Goal: Information Seeking & Learning: Learn about a topic

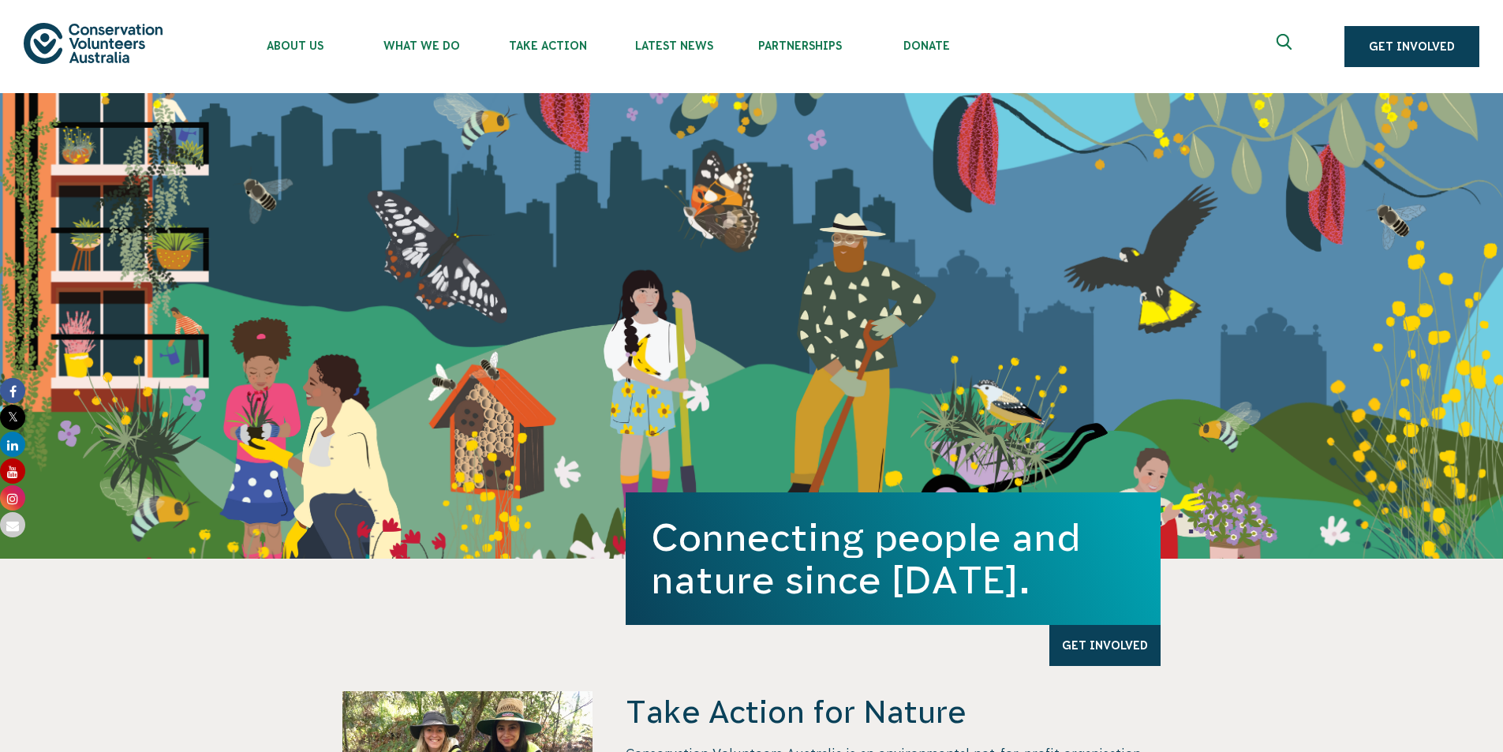
click at [1308, 55] on button "Search" at bounding box center [1324, 47] width 38 height 38
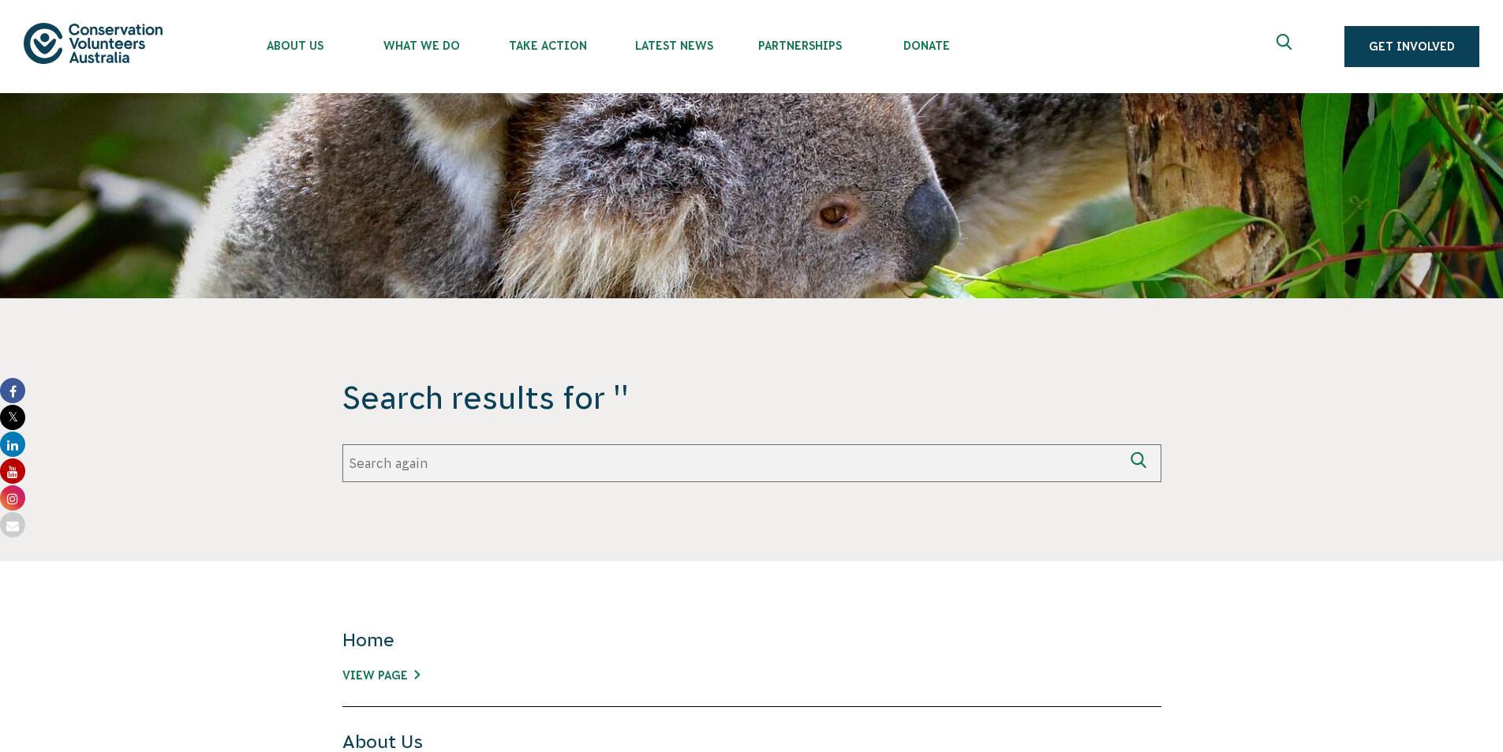
click at [630, 467] on input "Search again" at bounding box center [732, 463] width 781 height 38
type input "photography"
click at [1124, 444] on button "Search again" at bounding box center [1143, 463] width 38 height 38
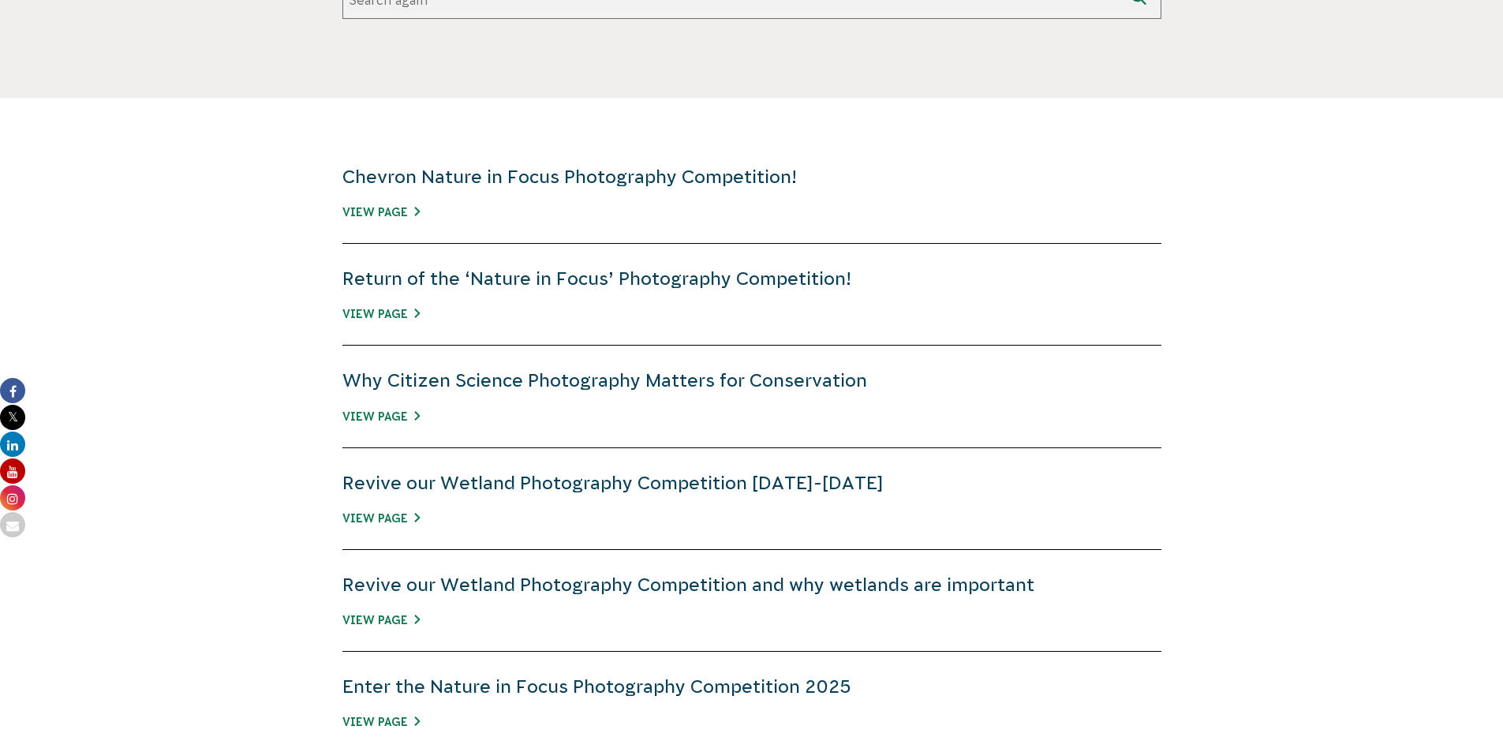
scroll to position [473, 0]
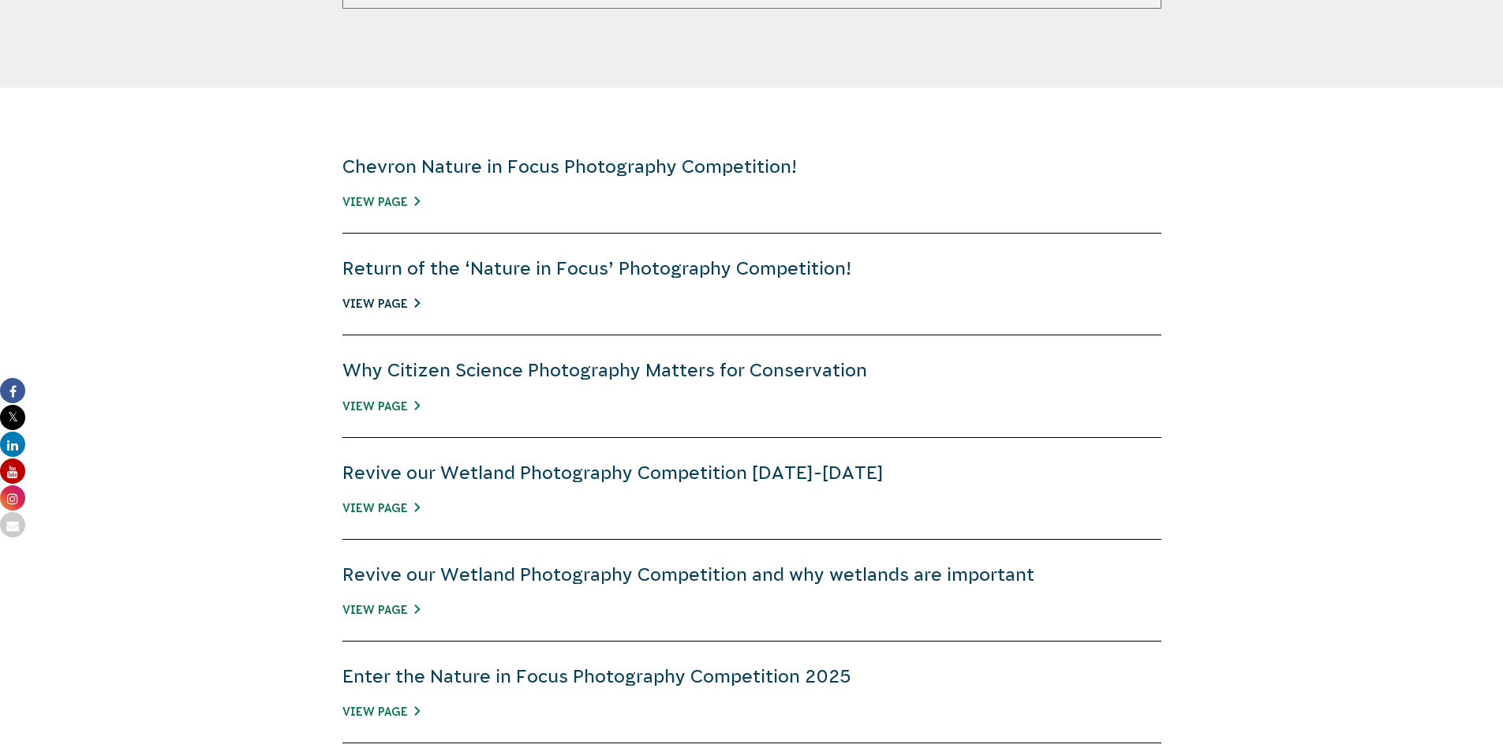
click at [414, 303] on link "View Page" at bounding box center [380, 303] width 77 height 13
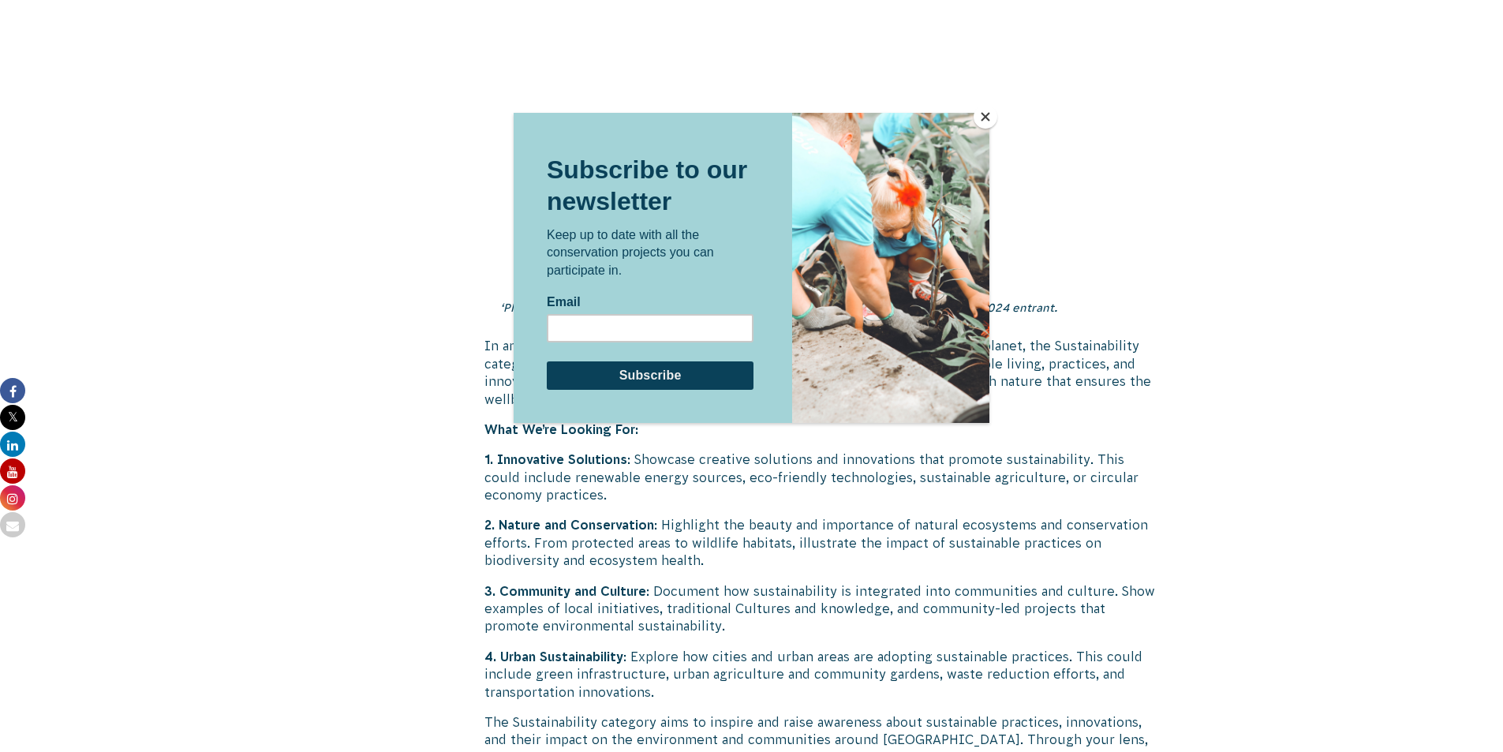
scroll to position [3867, 0]
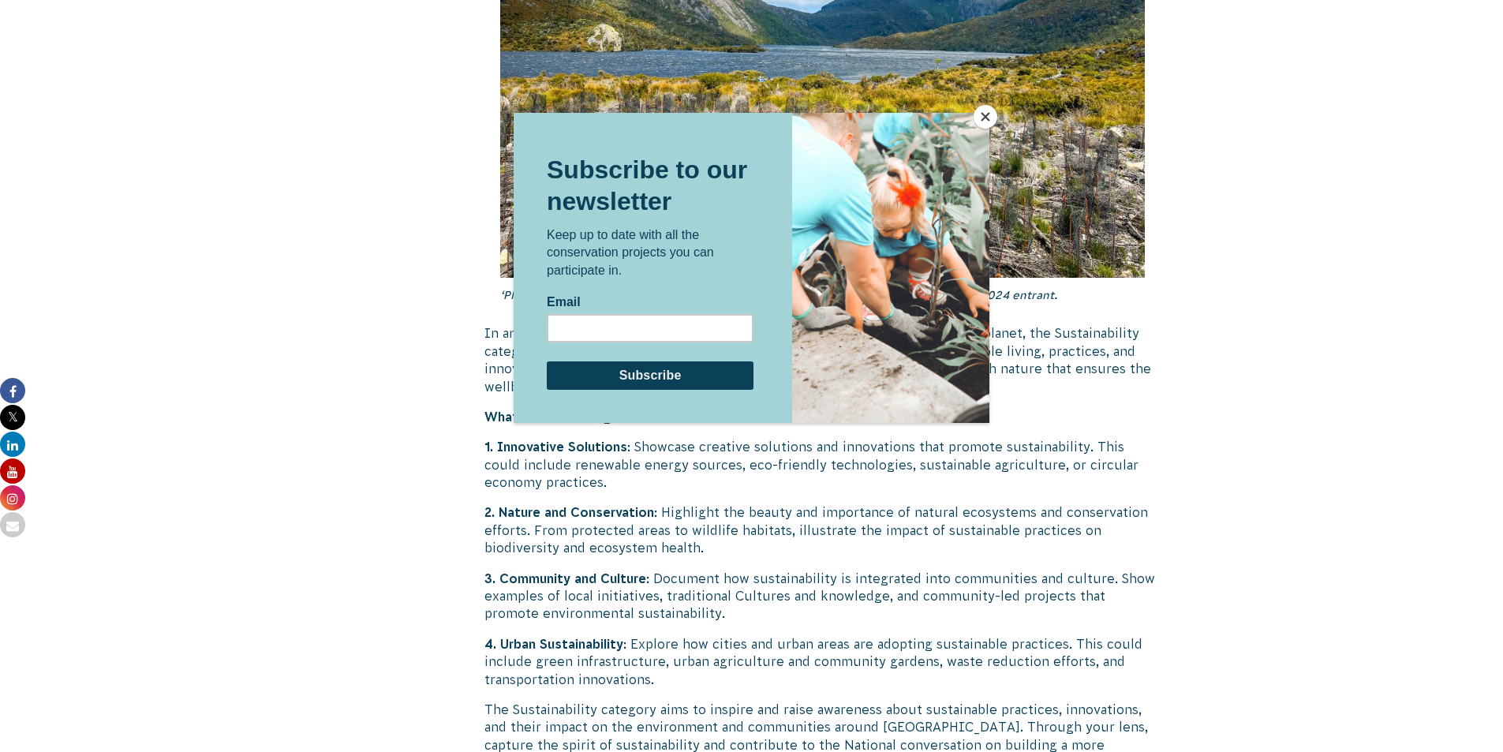
click at [992, 114] on button "Close" at bounding box center [986, 117] width 24 height 24
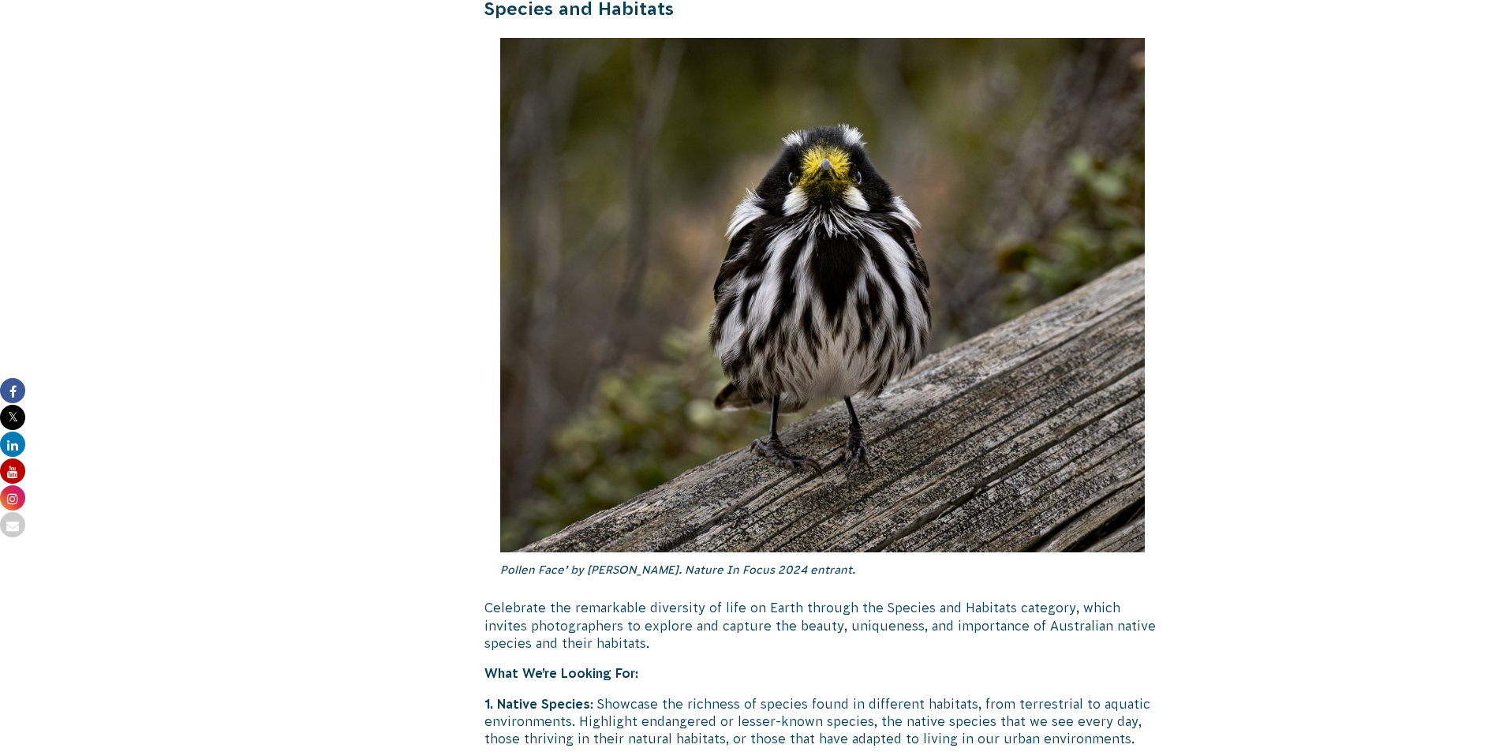
scroll to position [4656, 0]
drag, startPoint x: 714, startPoint y: 654, endPoint x: 706, endPoint y: 633, distance: 22.7
click at [714, 694] on p "1. Native Species : Showcase the richness of species found in different habitat…" at bounding box center [823, 720] width 677 height 53
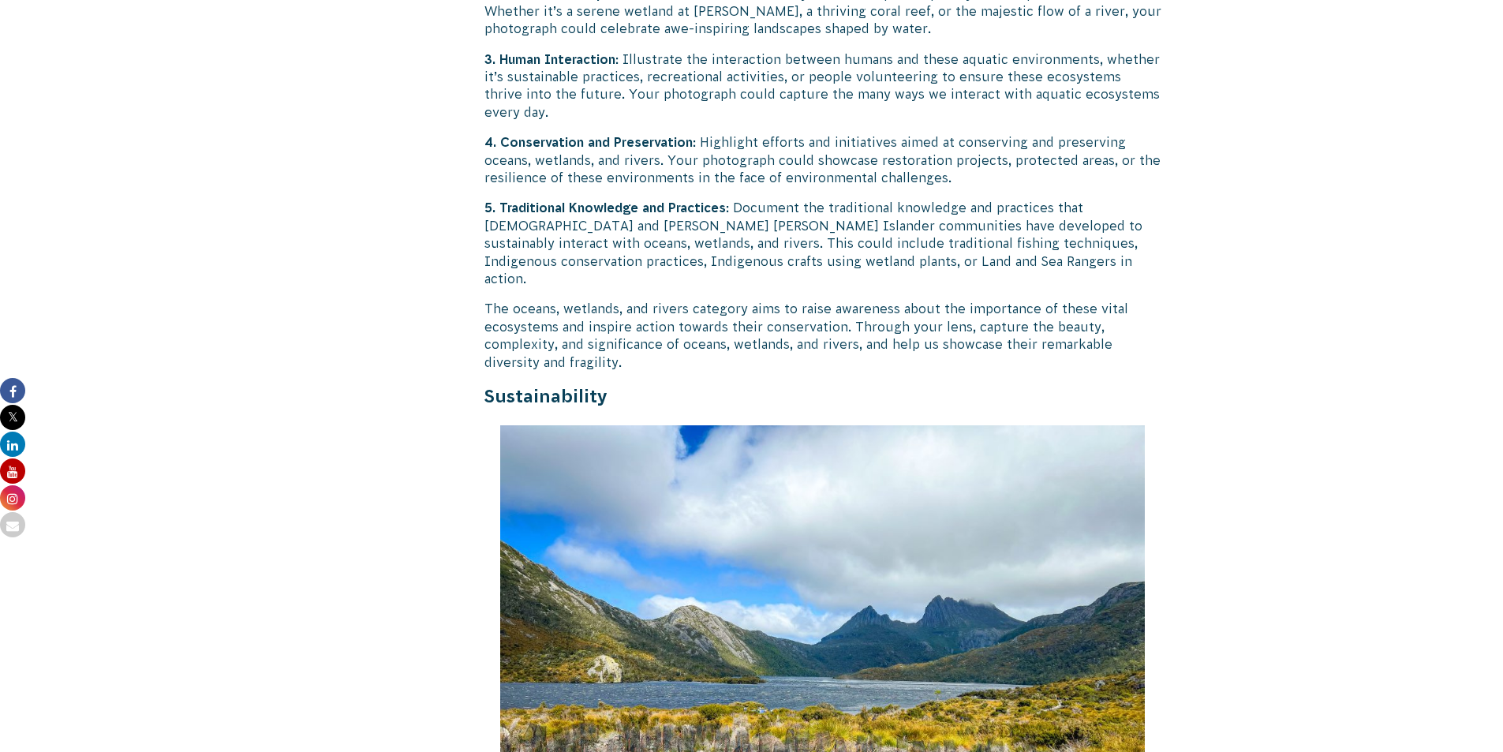
scroll to position [3156, 0]
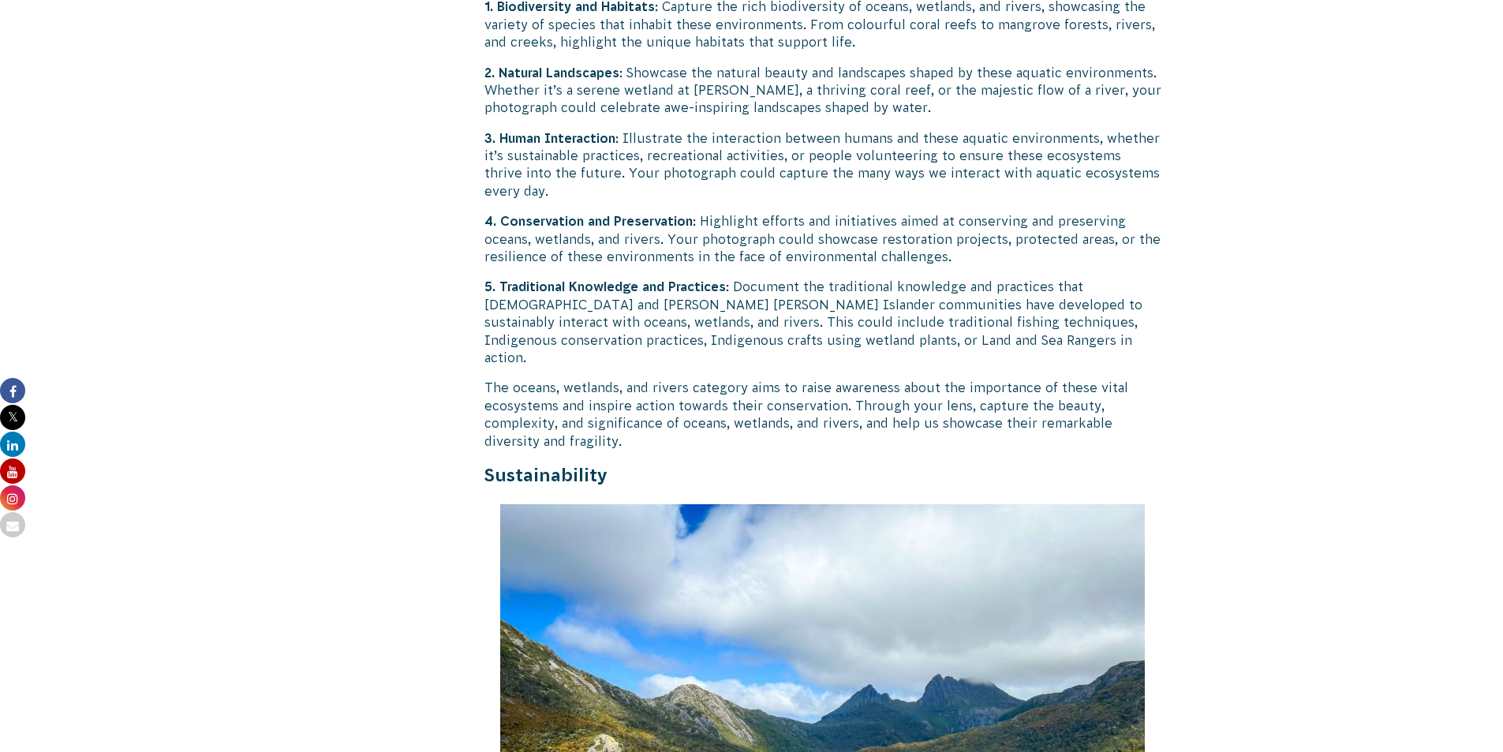
click at [709, 67] on p "2. Natural Landscapes : Showcase the natural beauty and landscapes shaped by th…" at bounding box center [823, 90] width 677 height 53
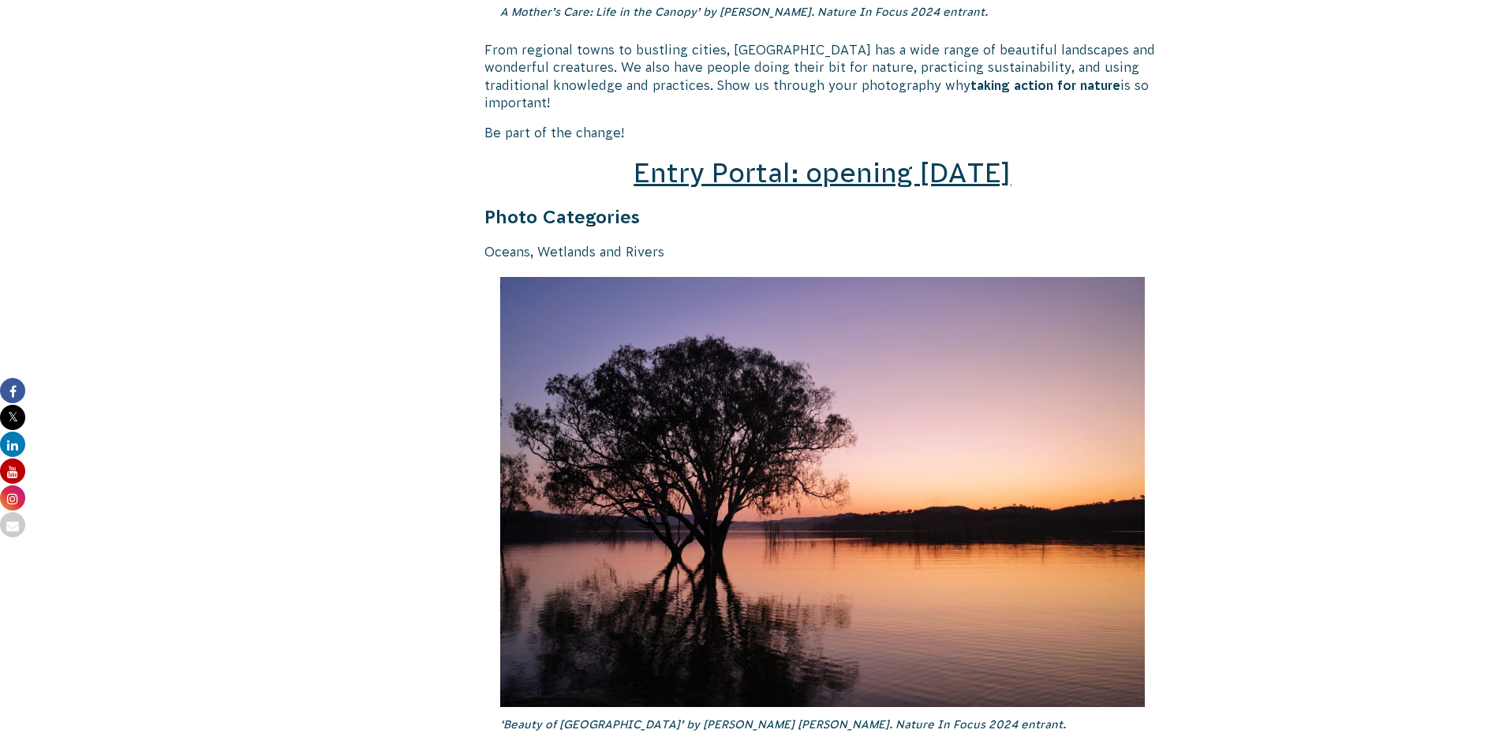
scroll to position [2288, 0]
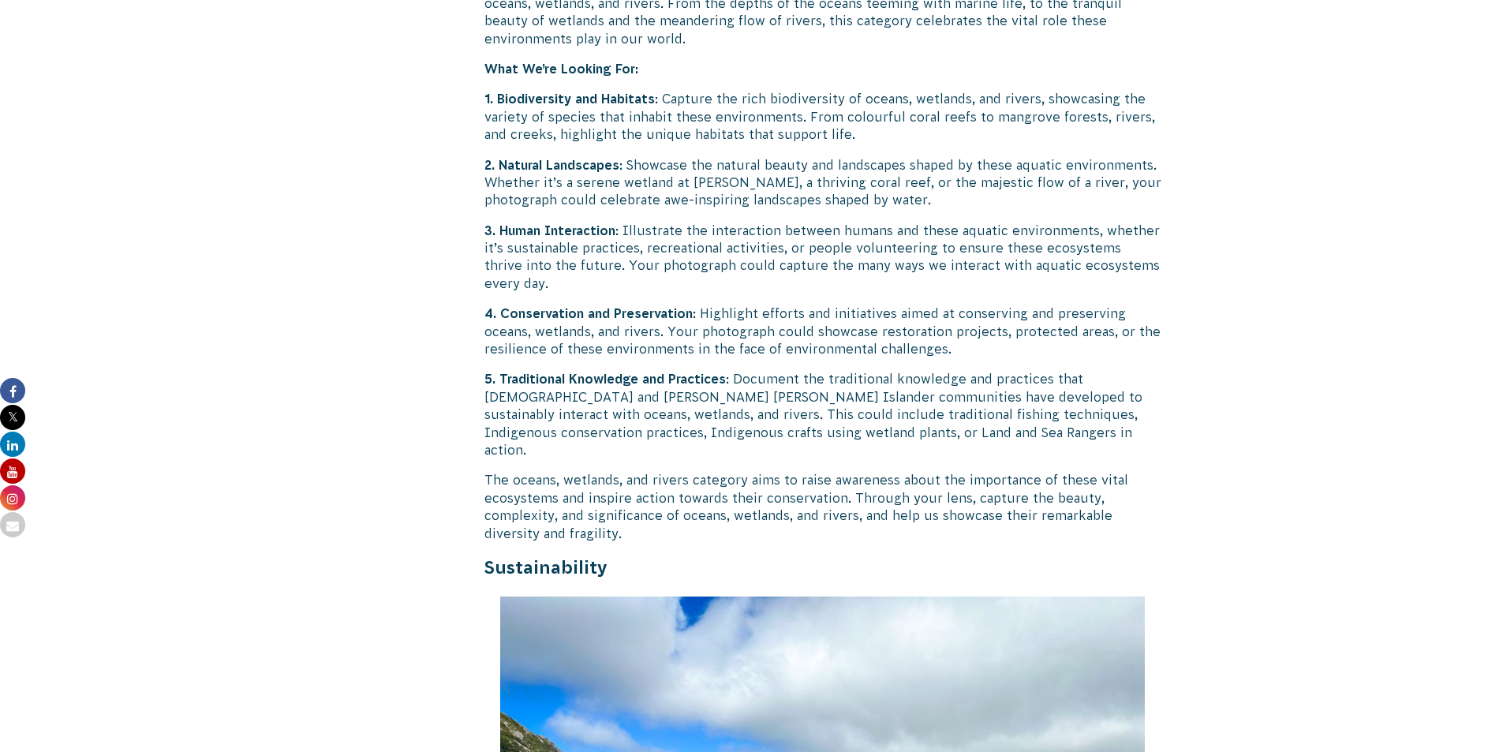
scroll to position [3078, 0]
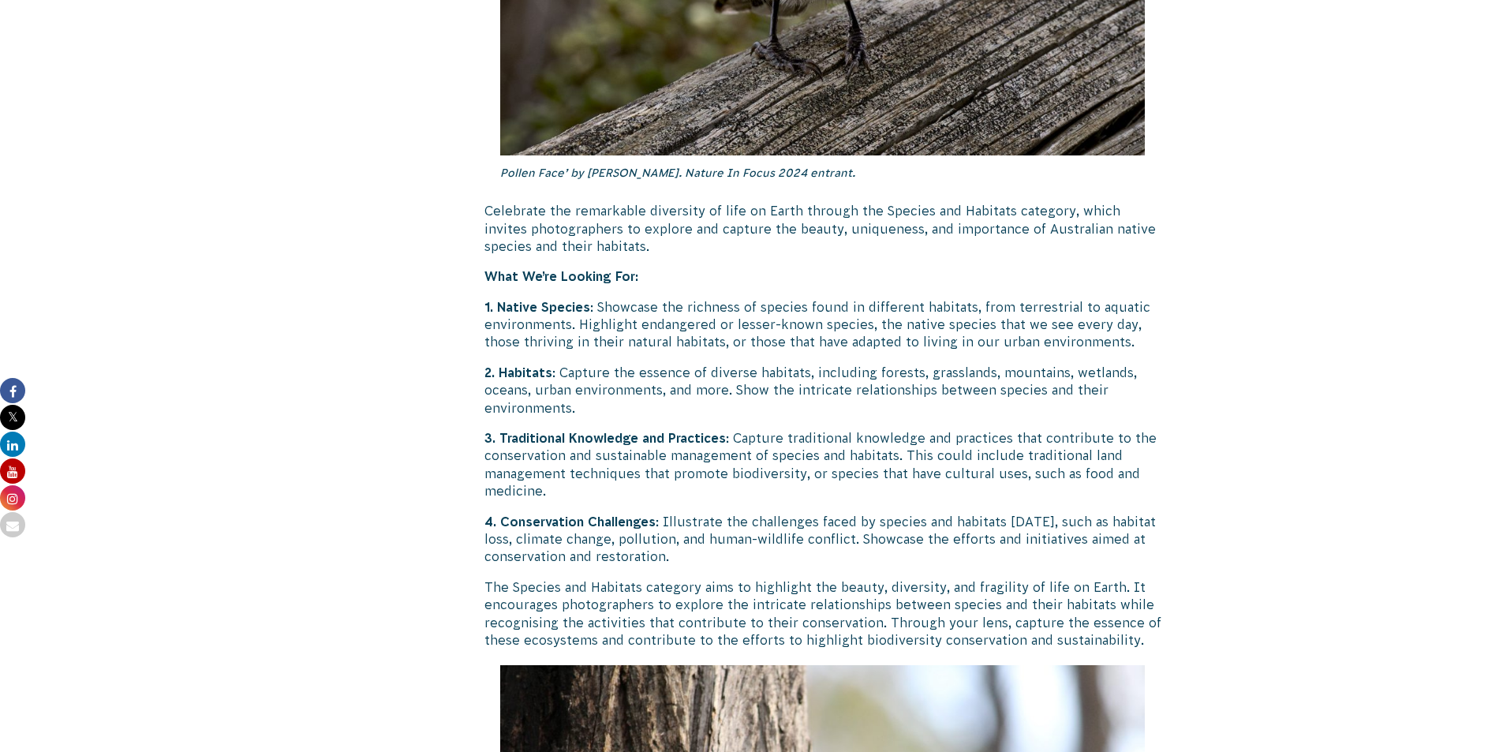
scroll to position [5050, 0]
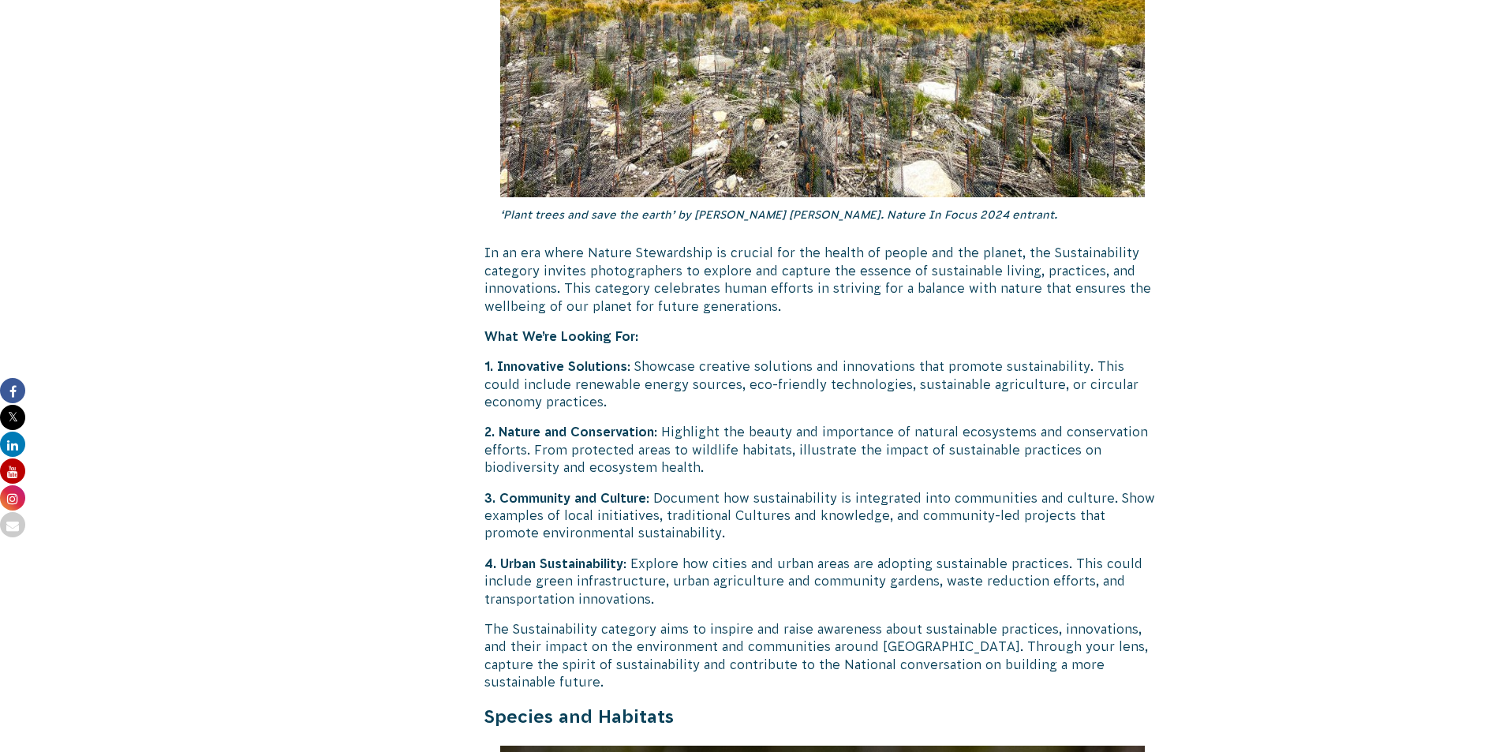
scroll to position [3946, 0]
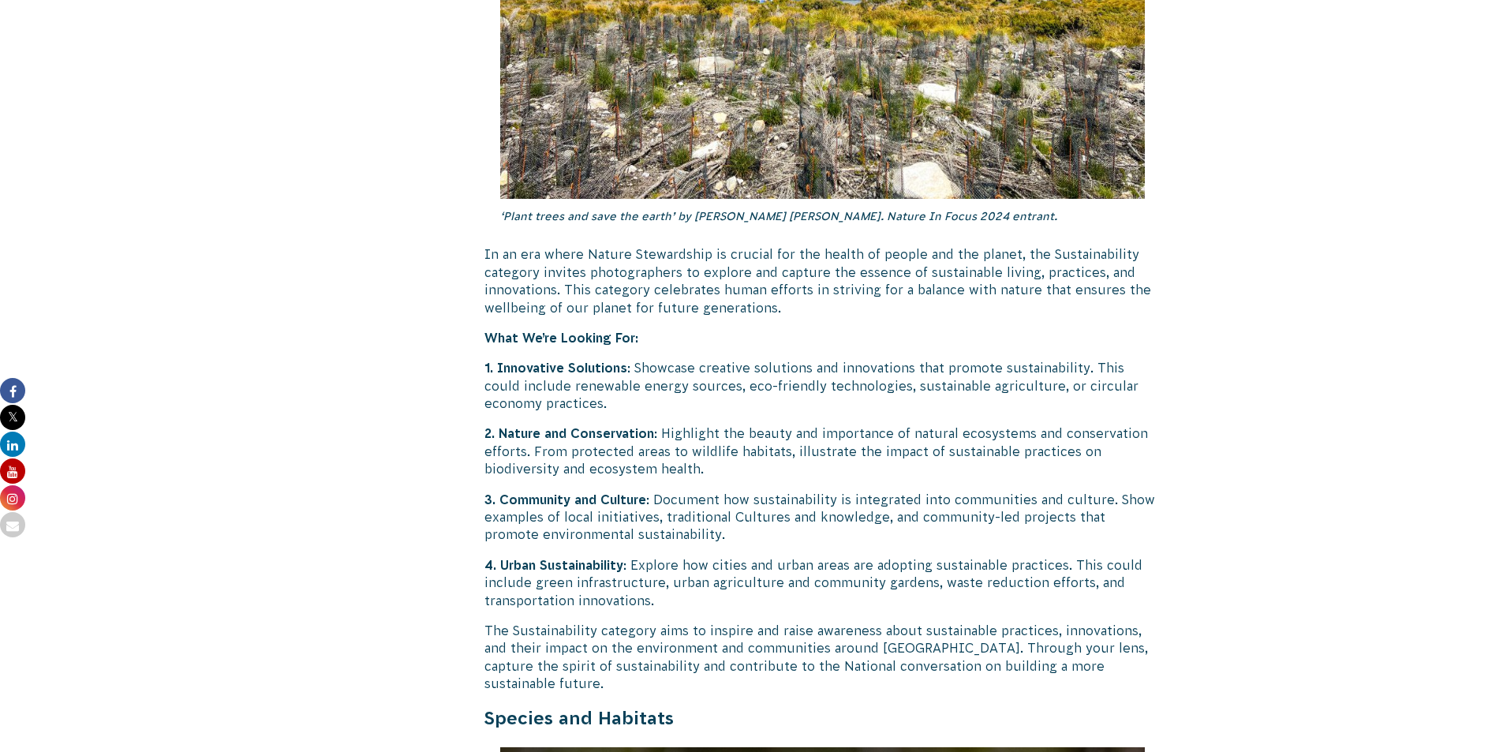
drag, startPoint x: 1362, startPoint y: 327, endPoint x: 1310, endPoint y: 367, distance: 65.3
click at [1362, 327] on body "About Us Our Priorities Reconciliation Impact Our Board Our People Careers CVA …" at bounding box center [751, 630] width 1503 height 9152
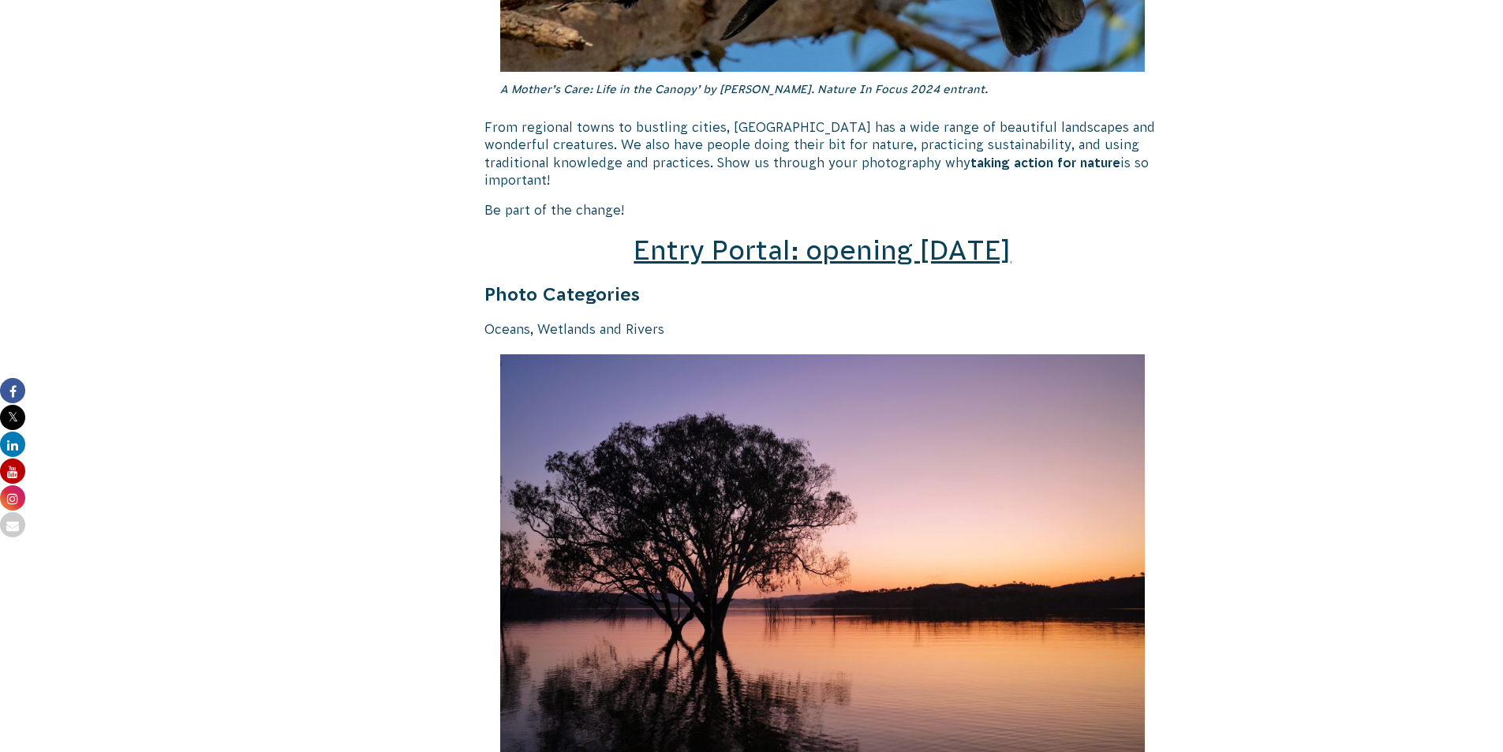
scroll to position [1894, 0]
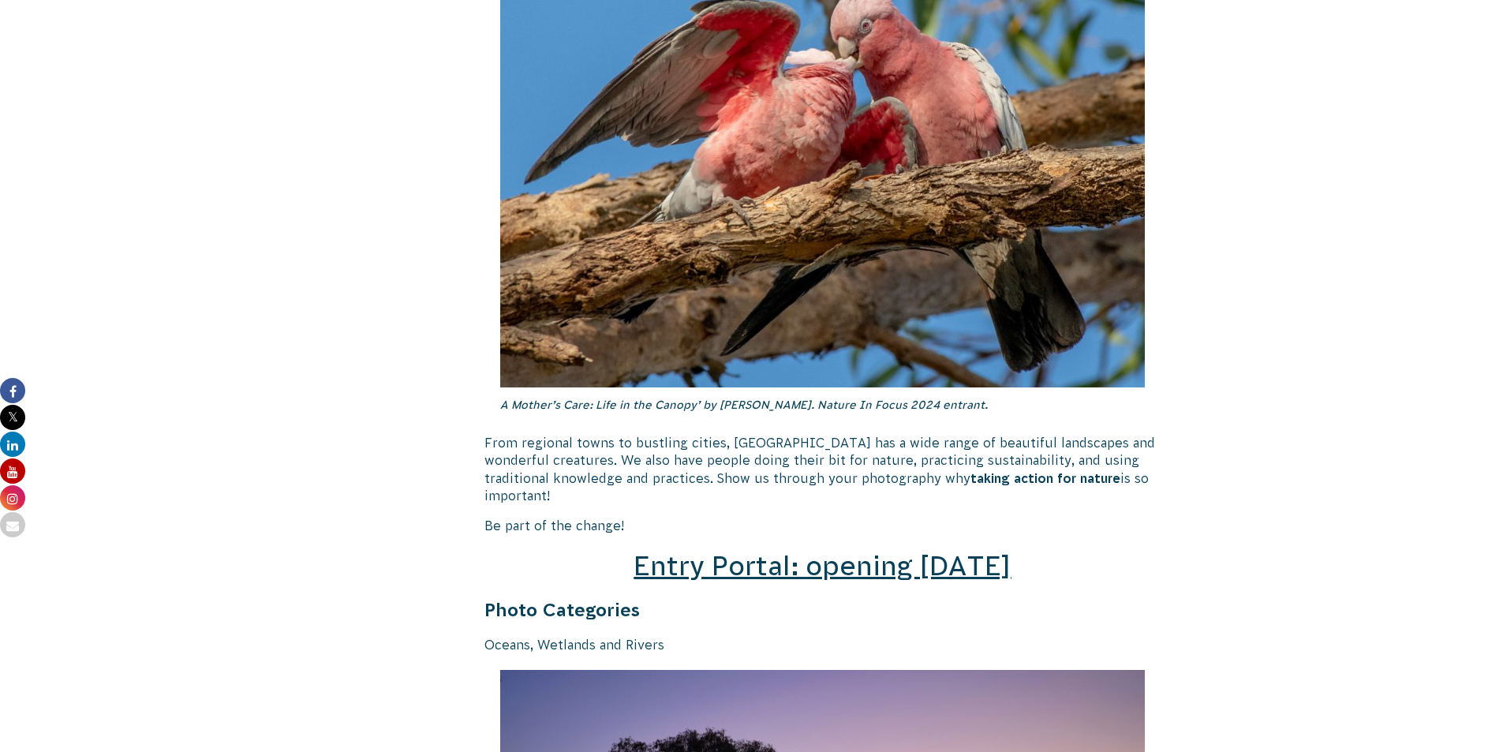
click at [871, 548] on h2 "Entry Portal: opening July 4" at bounding box center [823, 567] width 677 height 38
click at [859, 554] on span "Entry Portal: opening July 4" at bounding box center [822, 566] width 377 height 30
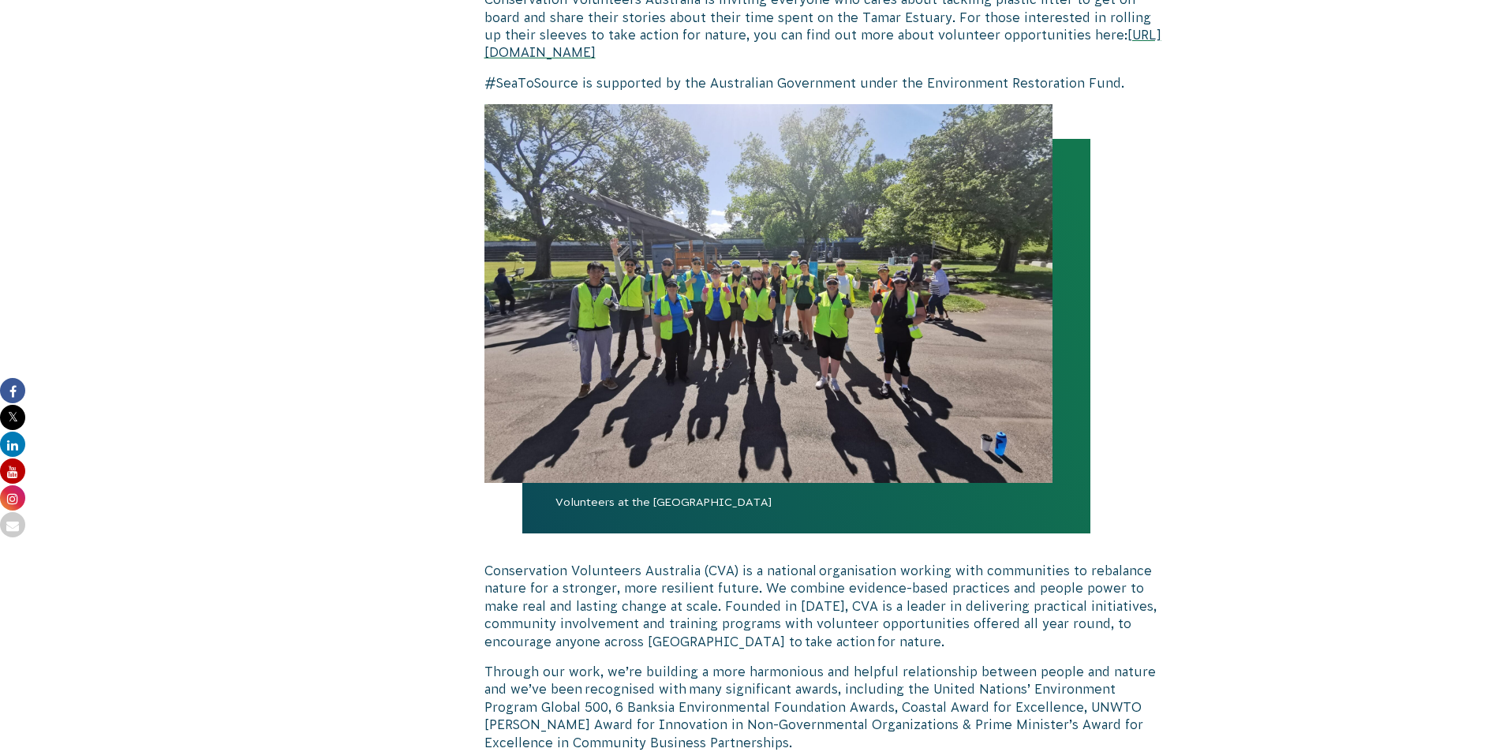
scroll to position [2052, 0]
